Goal: Information Seeking & Learning: Learn about a topic

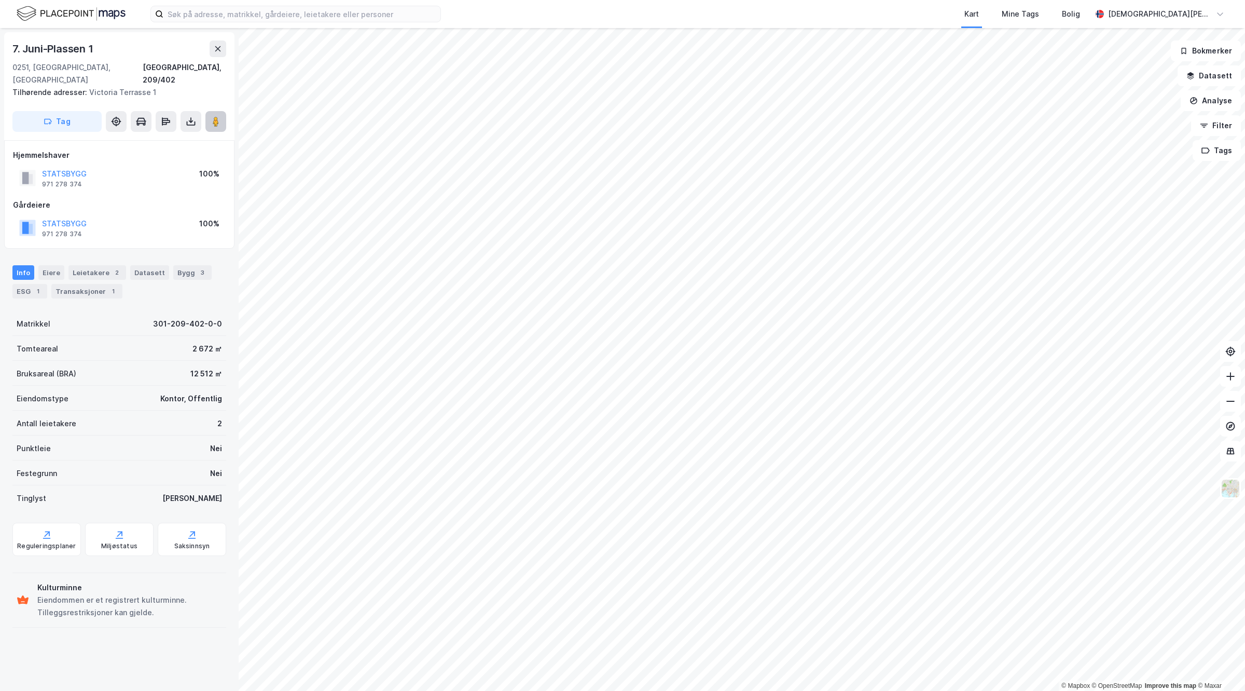
click at [214, 116] on icon at bounding box center [216, 121] width 10 height 10
